Goal: Navigation & Orientation: Find specific page/section

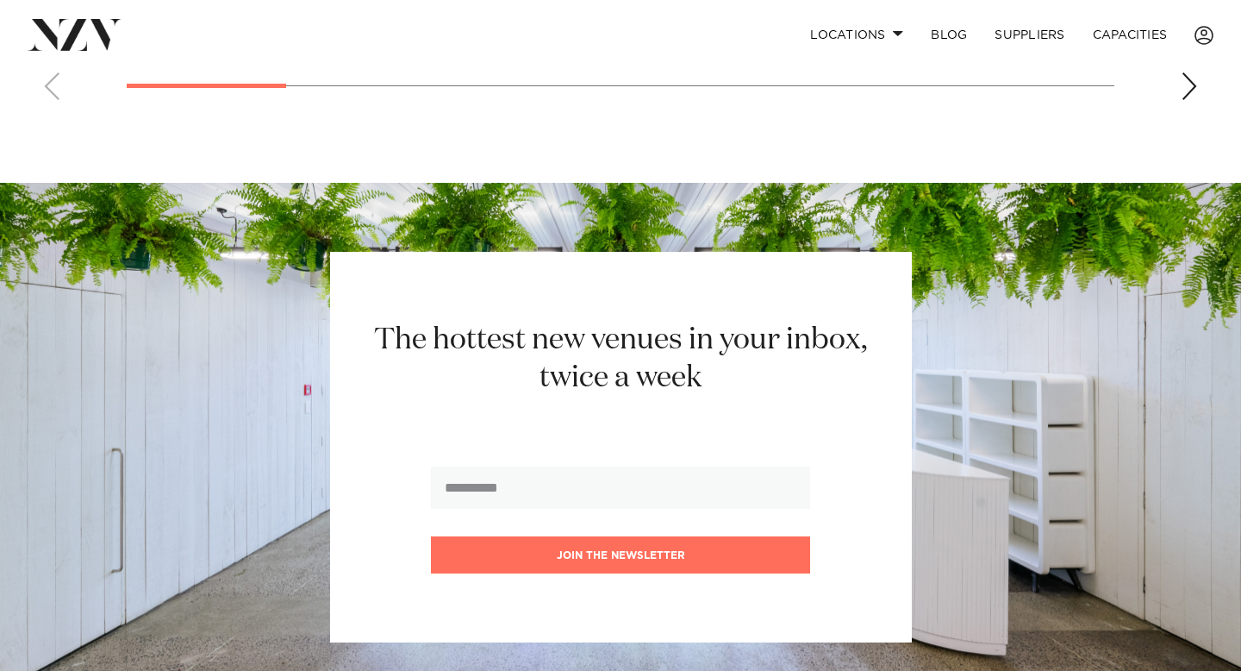
scroll to position [2146, 0]
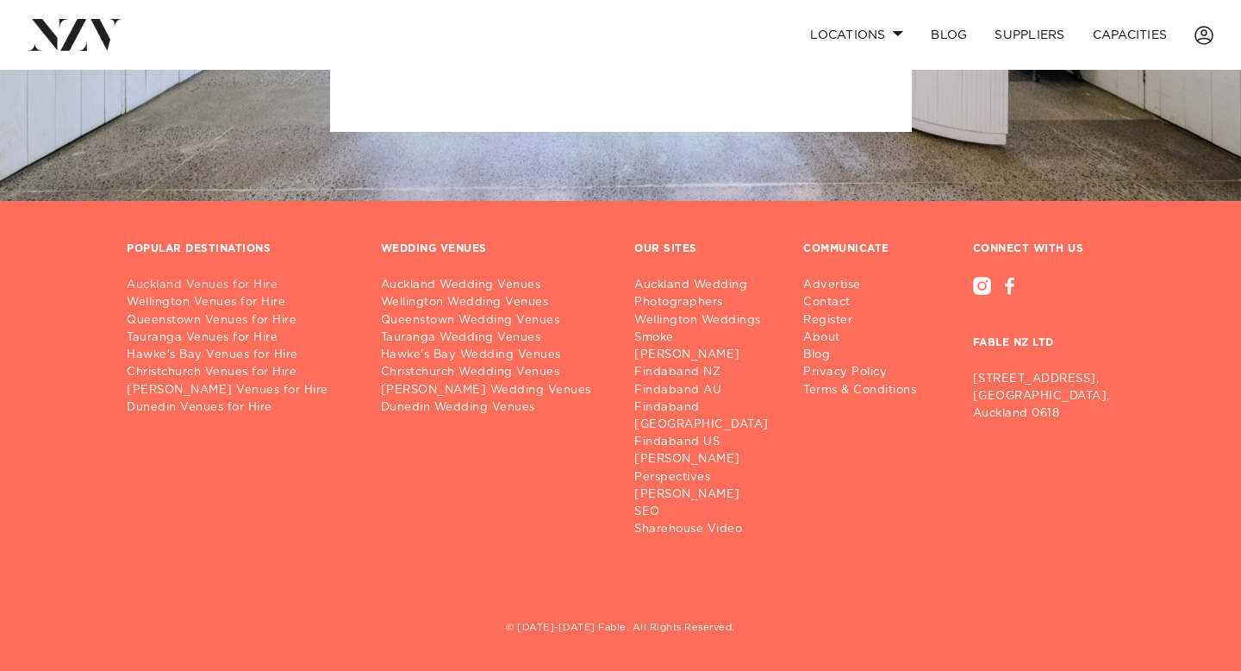
click at [222, 294] on link "Auckland Venues for Hire" at bounding box center [240, 285] width 227 height 17
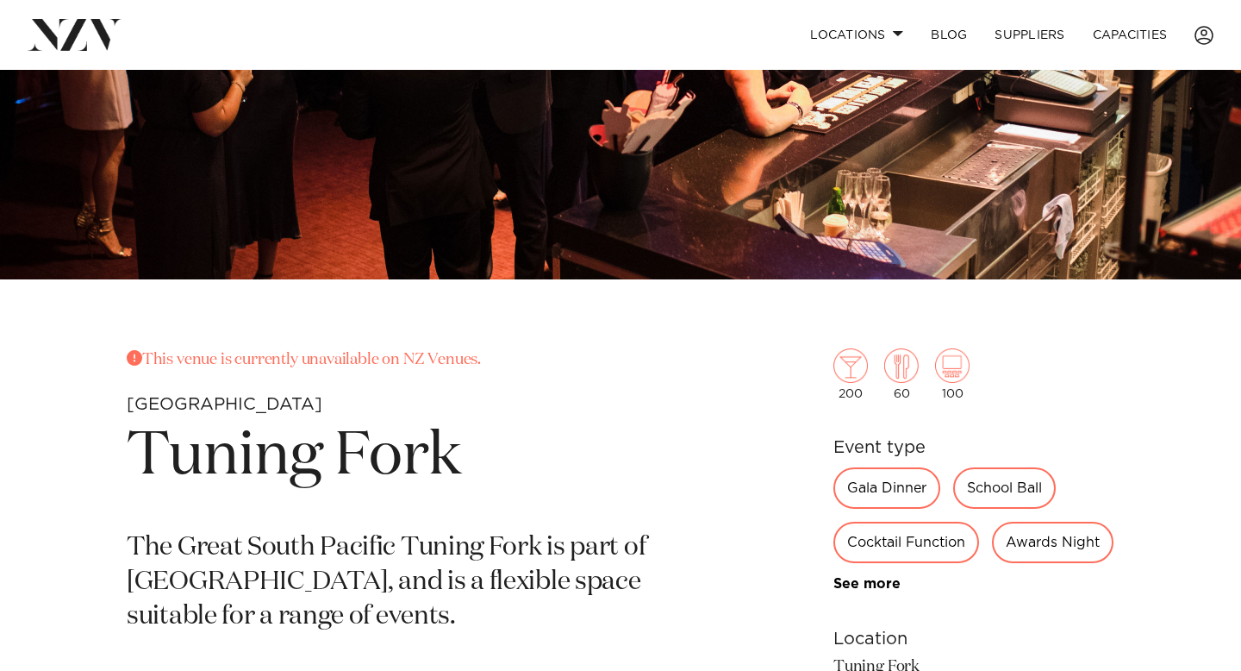
scroll to position [574, 0]
